Goal: Task Accomplishment & Management: Use online tool/utility

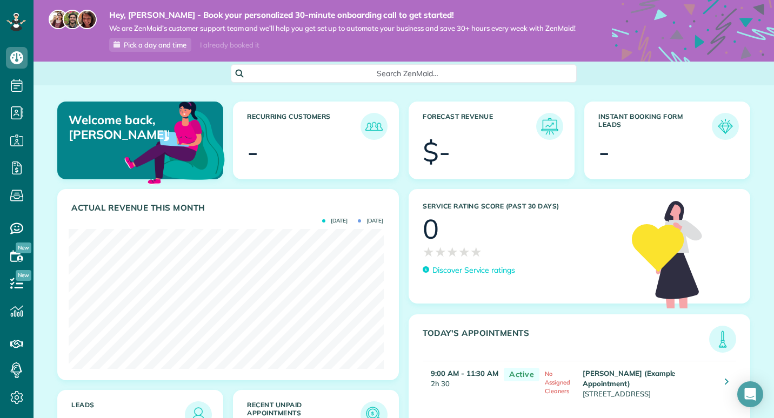
scroll to position [140, 315]
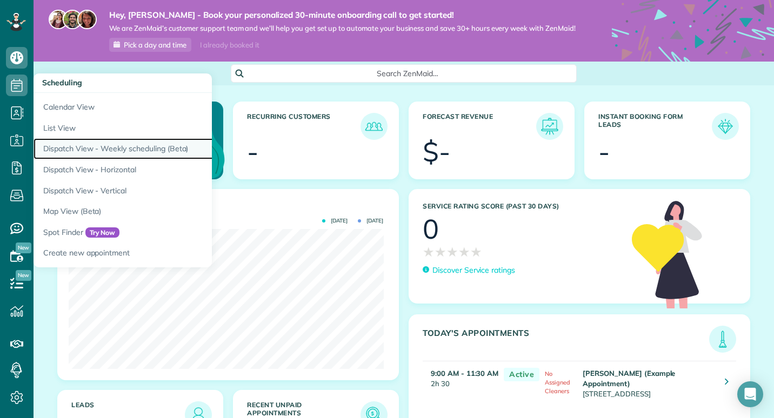
click at [71, 142] on link "Dispatch View - Weekly scheduling (Beta)" at bounding box center [169, 148] width 270 height 21
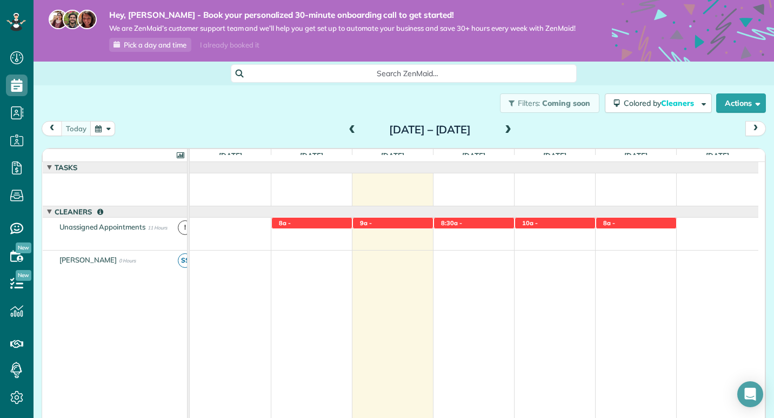
scroll to position [89, 0]
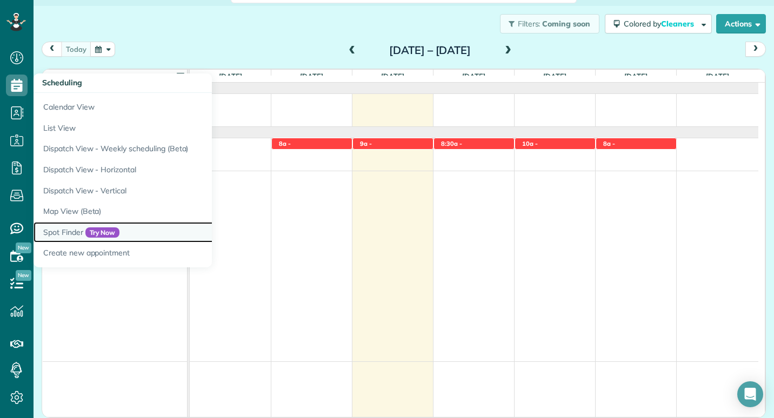
click at [50, 231] on link "Spot Finder Try Now" at bounding box center [169, 232] width 270 height 21
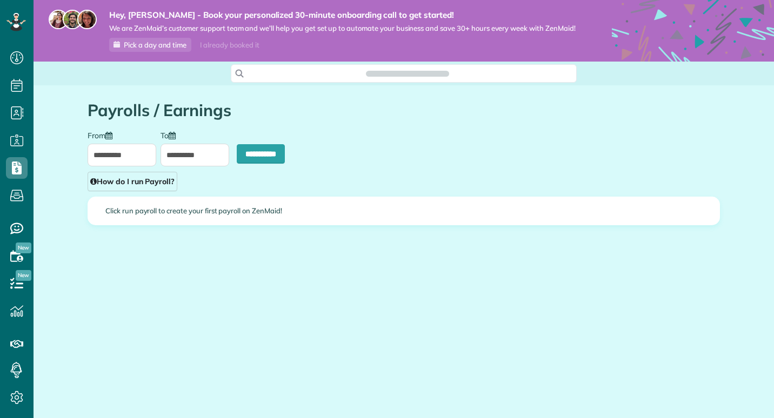
scroll to position [5, 5]
type input "**********"
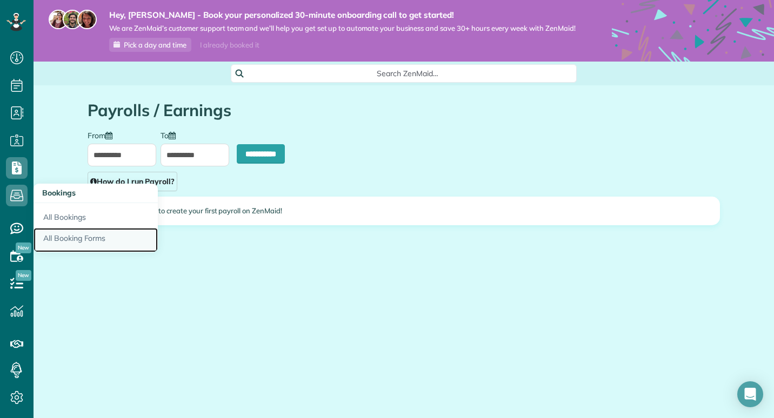
click at [73, 238] on link "All Booking Forms" at bounding box center [96, 240] width 124 height 25
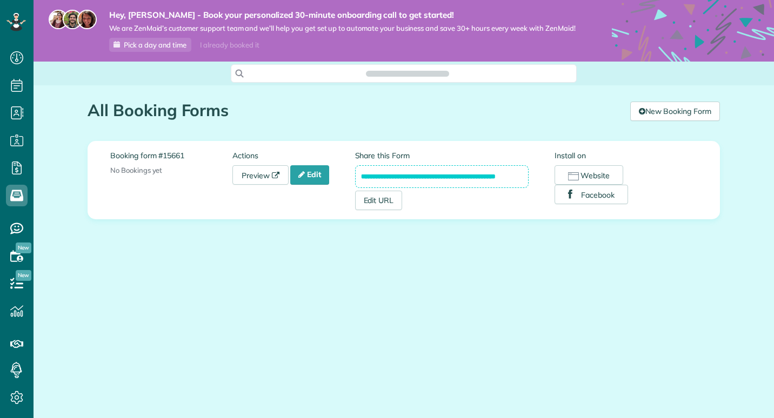
scroll to position [5, 5]
click at [260, 172] on link "Preview" at bounding box center [260, 174] width 56 height 19
click at [596, 172] on button "Website" at bounding box center [589, 174] width 69 height 19
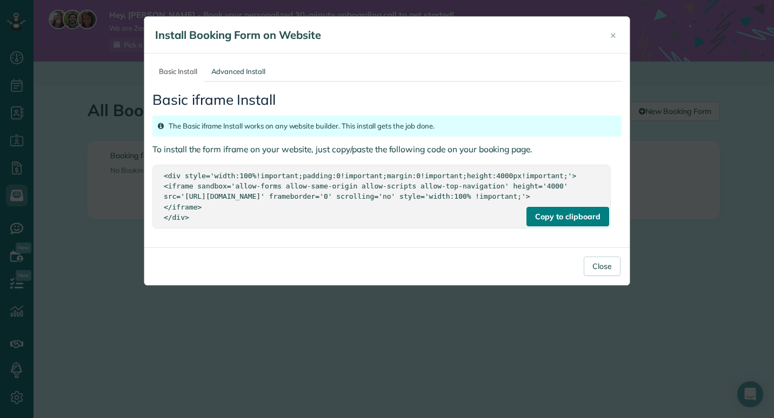
click at [558, 226] on div "Copy to clipboard" at bounding box center [568, 216] width 82 height 19
